Goal: Find specific page/section

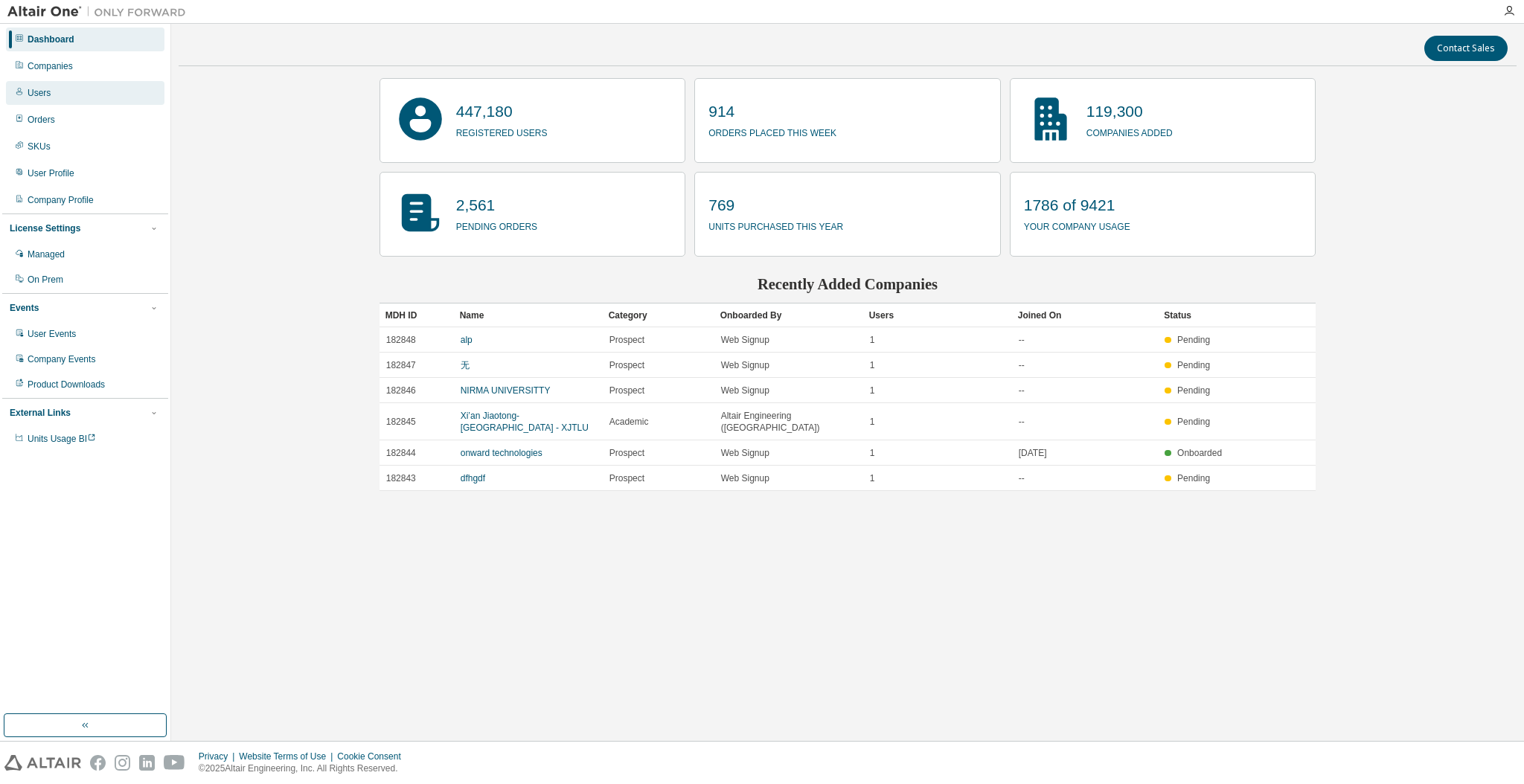
click at [58, 88] on div "Users" at bounding box center [86, 93] width 159 height 24
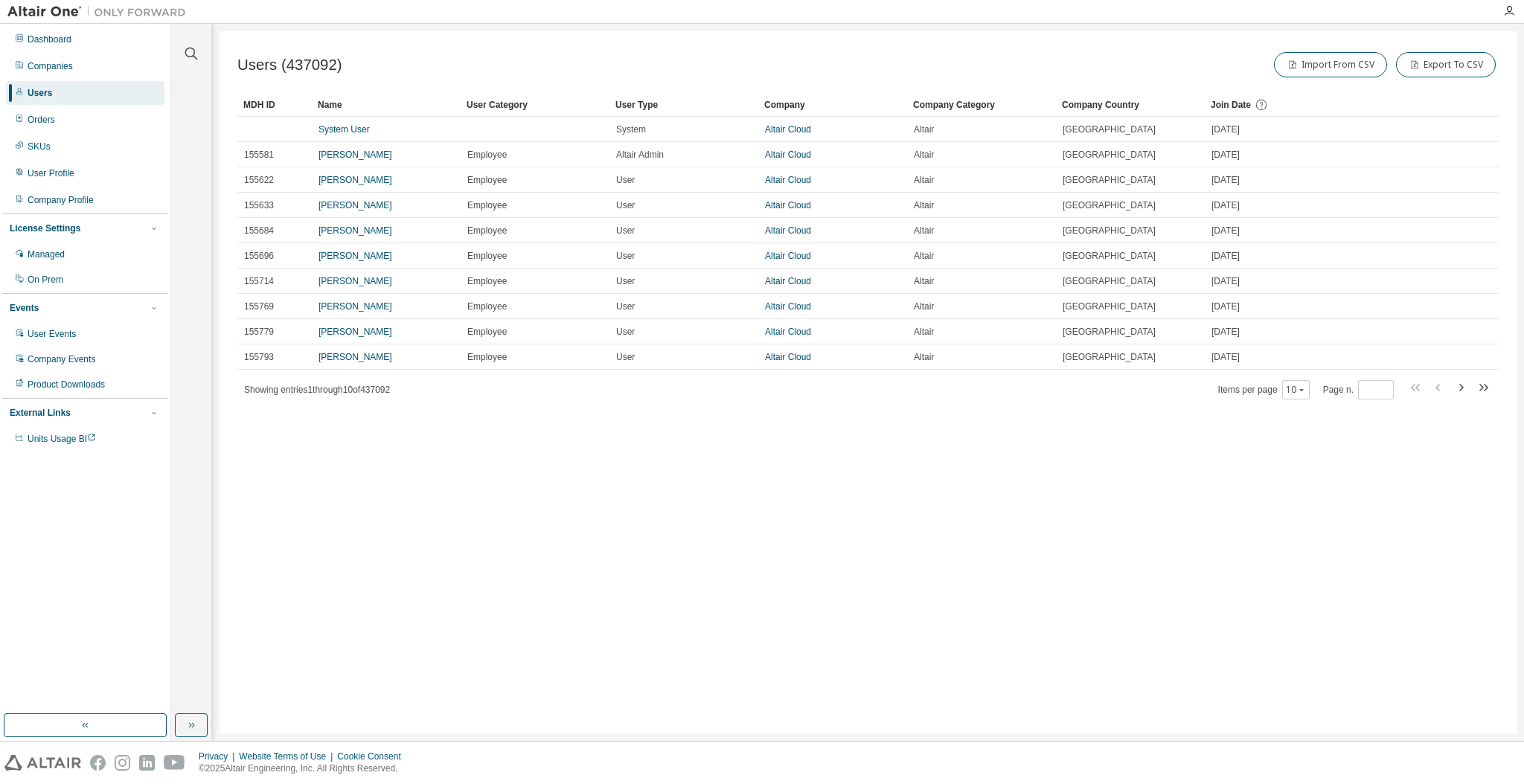
click at [350, 606] on div "Users (437092) Import From CSV Export To CSV Clear Load Save Save As Field Oper…" at bounding box center [868, 382] width 1297 height 702
click at [771, 484] on div "Users (437092) Import From CSV Export To CSV Clear Load Save Save As Field Oper…" at bounding box center [868, 382] width 1297 height 702
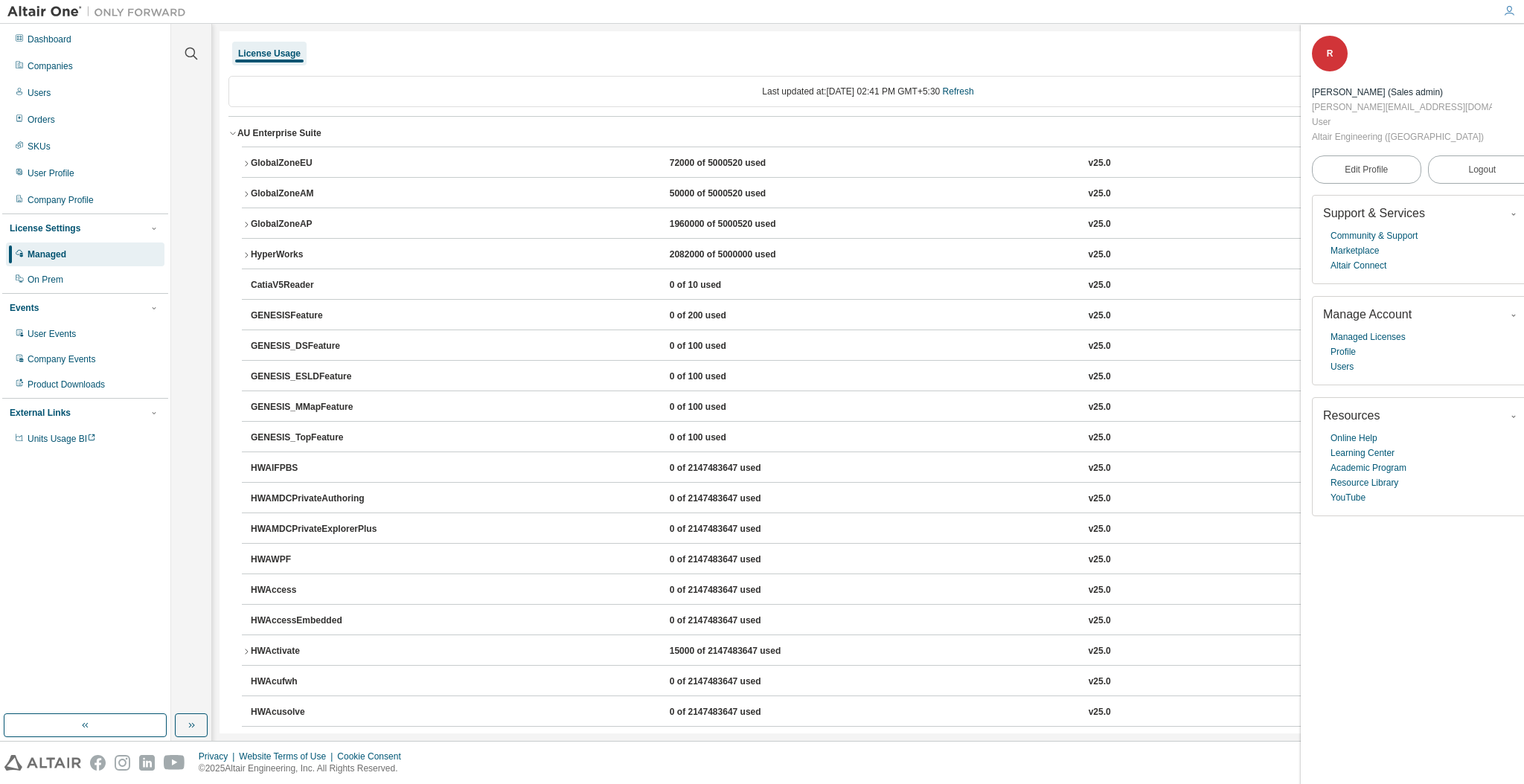
scroll to position [3997, 0]
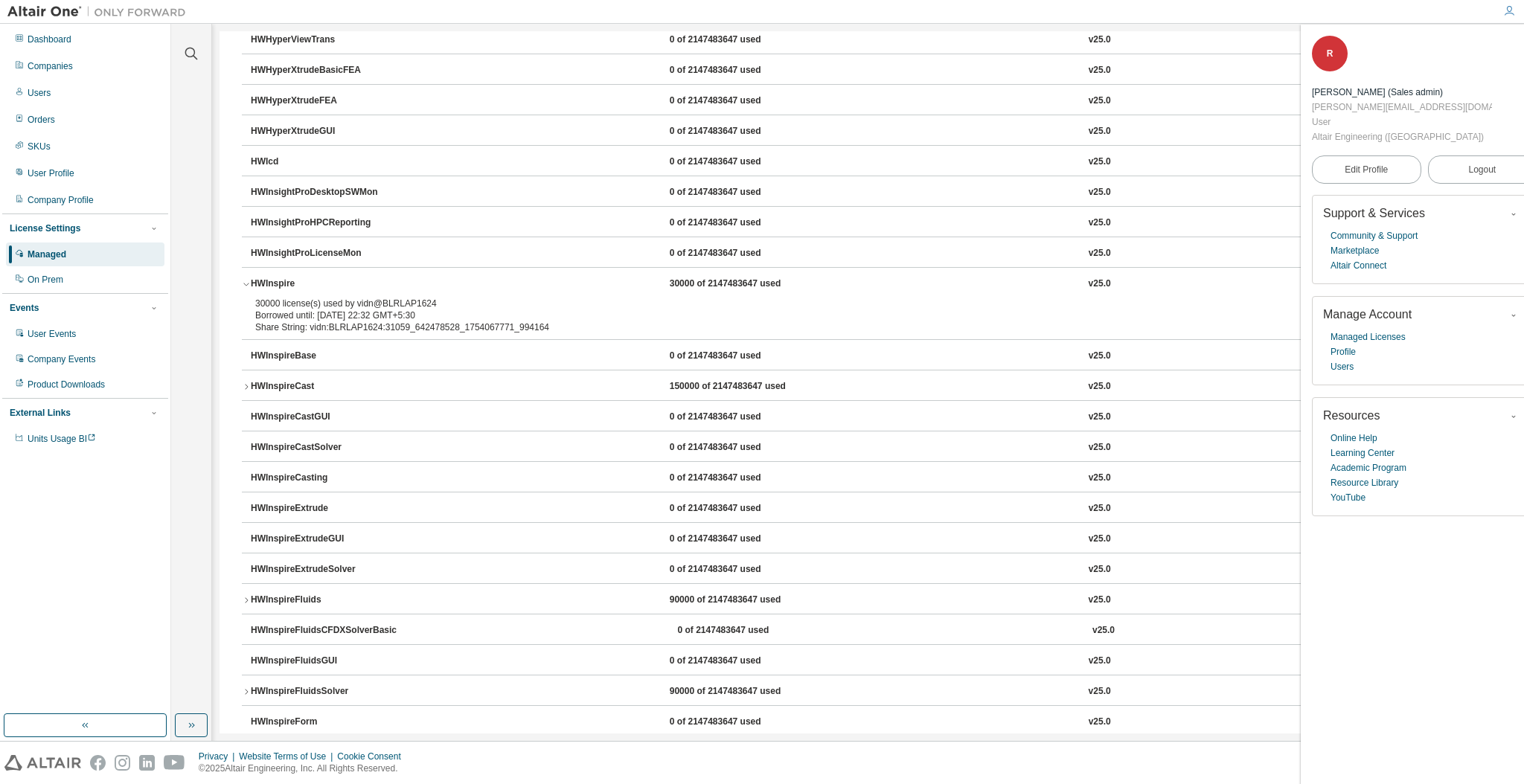
click at [72, 7] on img at bounding box center [100, 12] width 186 height 15
click at [1520, 51] on span "button" at bounding box center [1527, 46] width 15 height 24
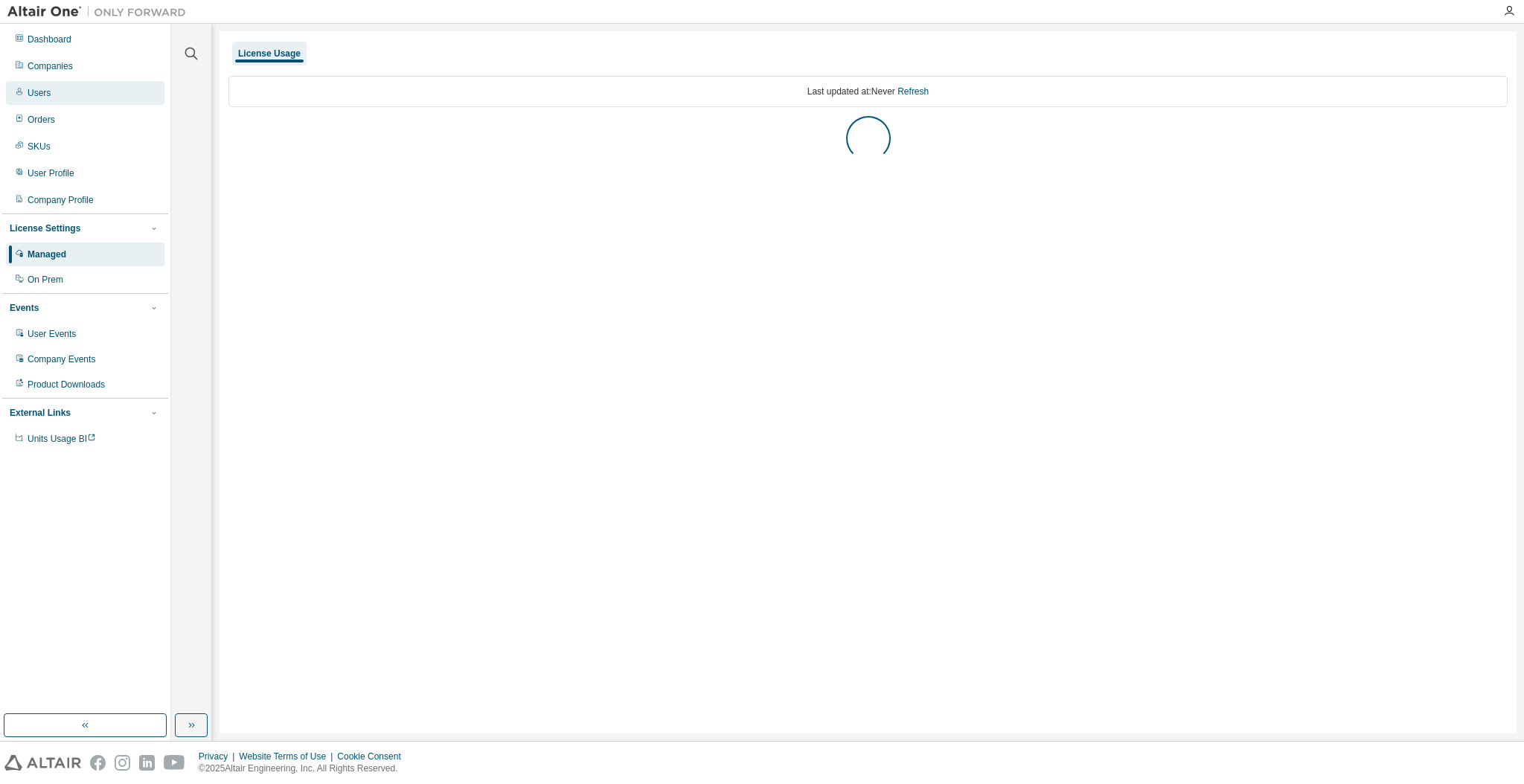
click at [104, 93] on div "Users" at bounding box center [86, 93] width 159 height 24
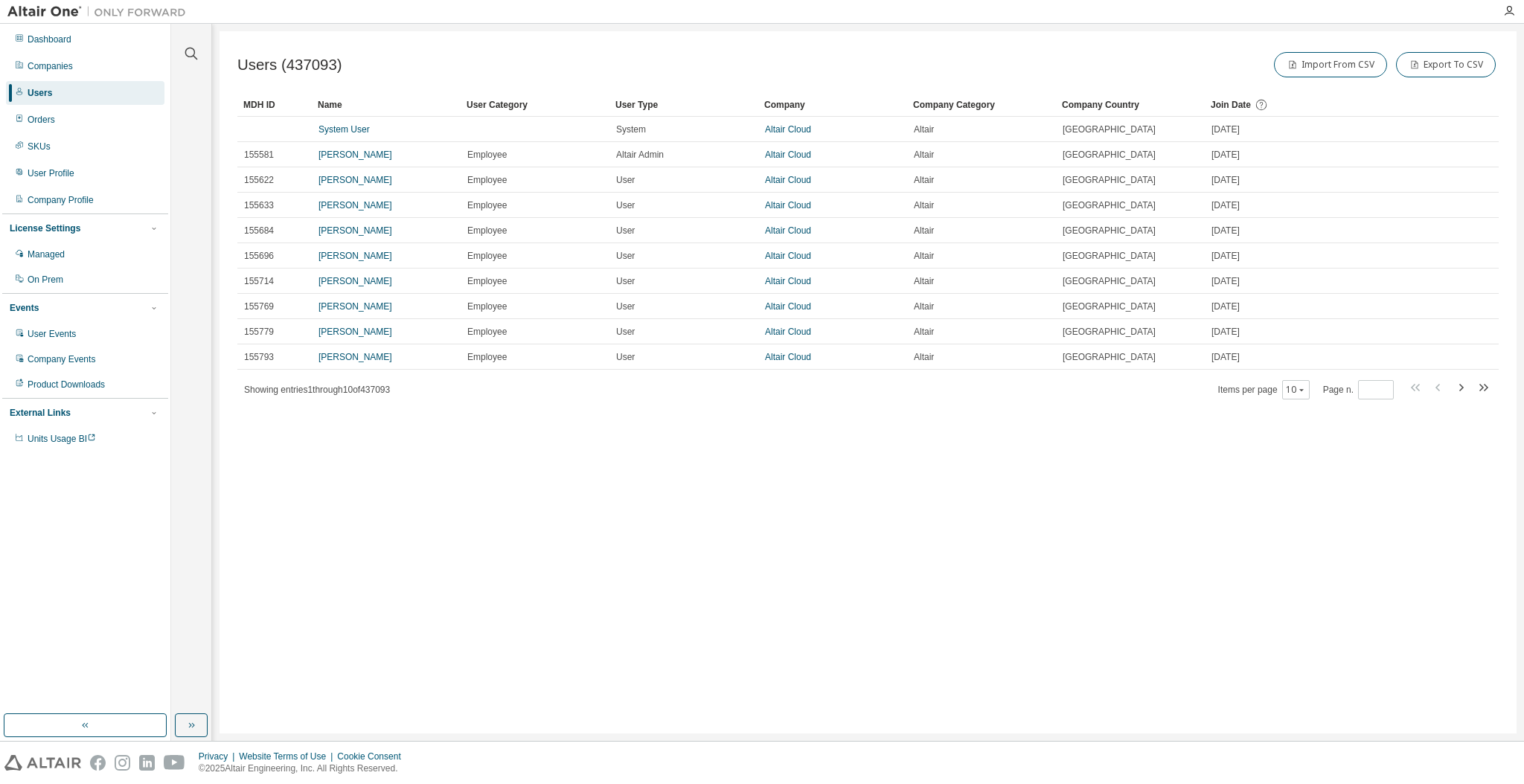
click at [788, 445] on div "Users (437093) Import From CSV Export To CSV Clear Load Save Save As Field Oper…" at bounding box center [868, 382] width 1297 height 702
